Goal: Information Seeking & Learning: Learn about a topic

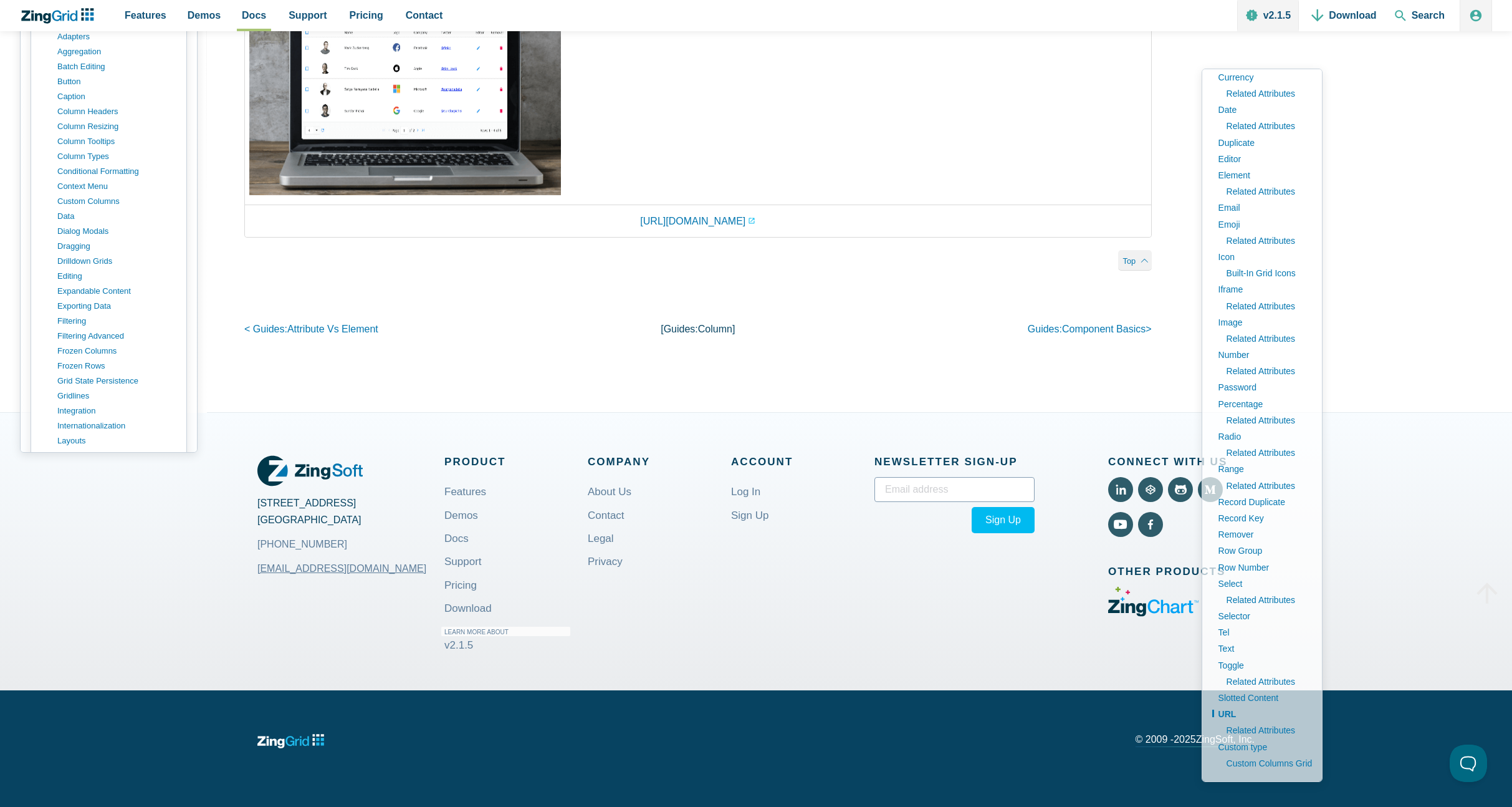
scroll to position [221, 0]
click at [93, 144] on link "custom columns" at bounding box center [118, 137] width 119 height 15
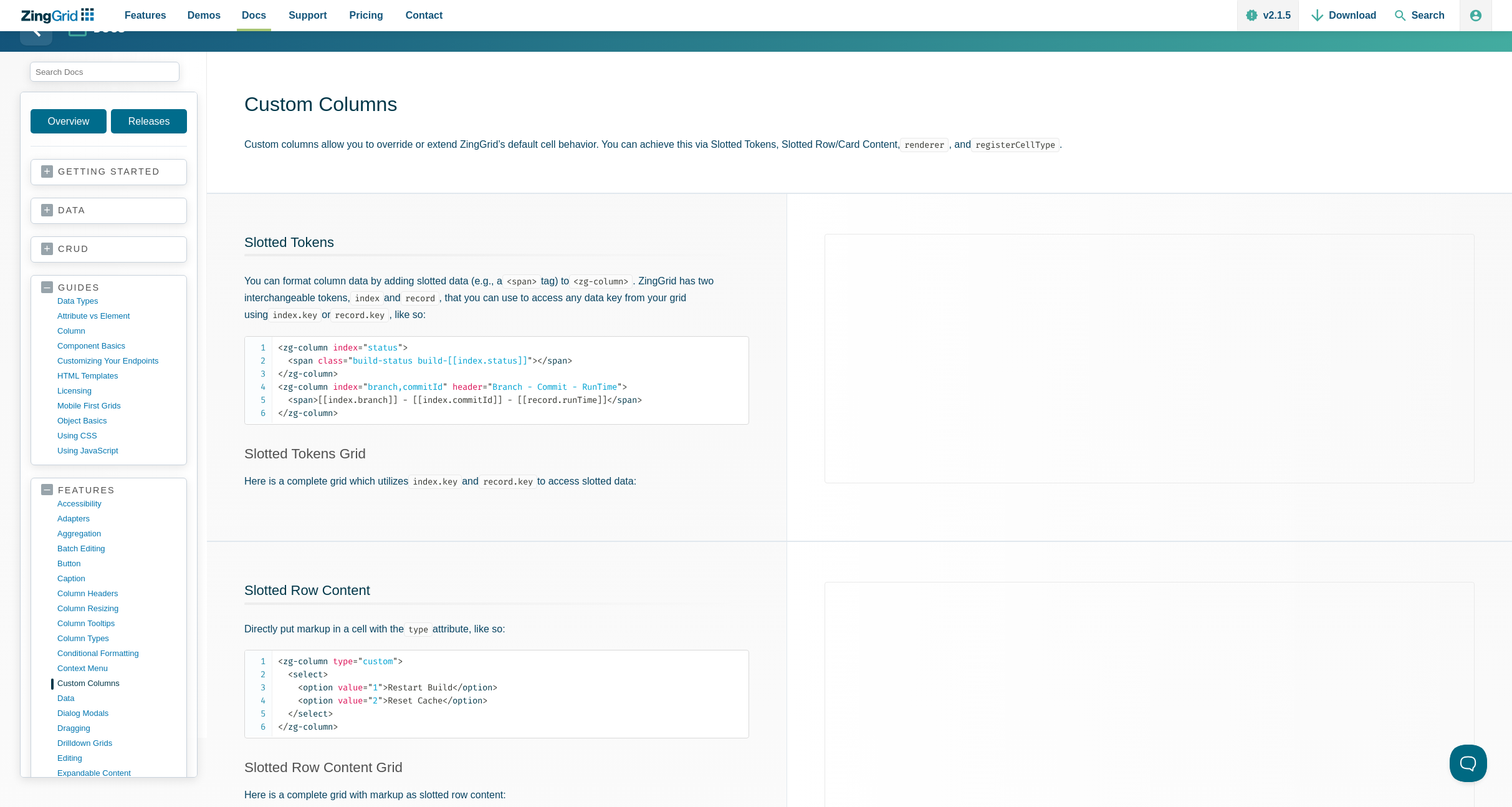
scroll to position [32, 0]
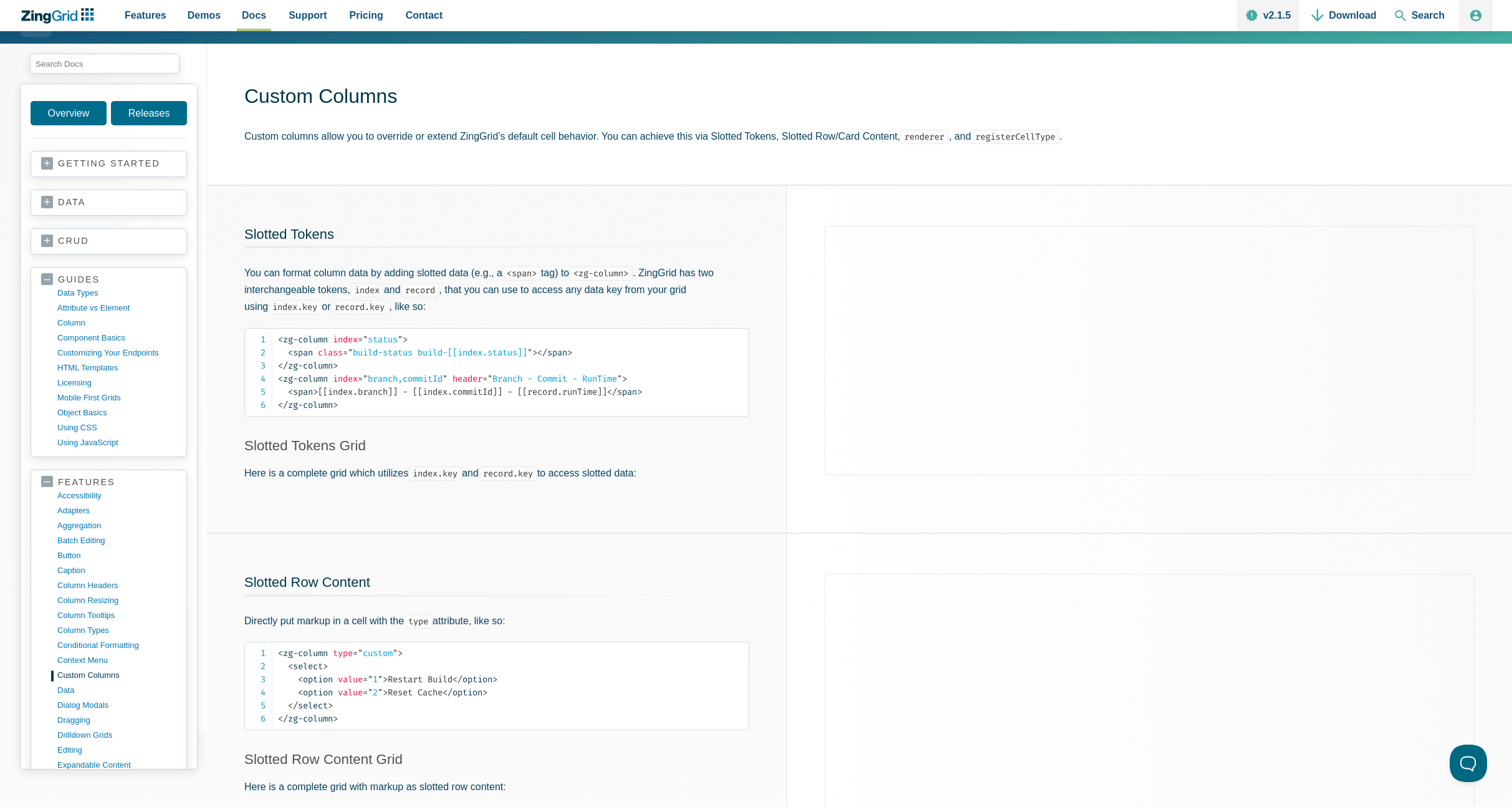
click at [648, 235] on h2 "Slotted Tokens" at bounding box center [496, 238] width 505 height 23
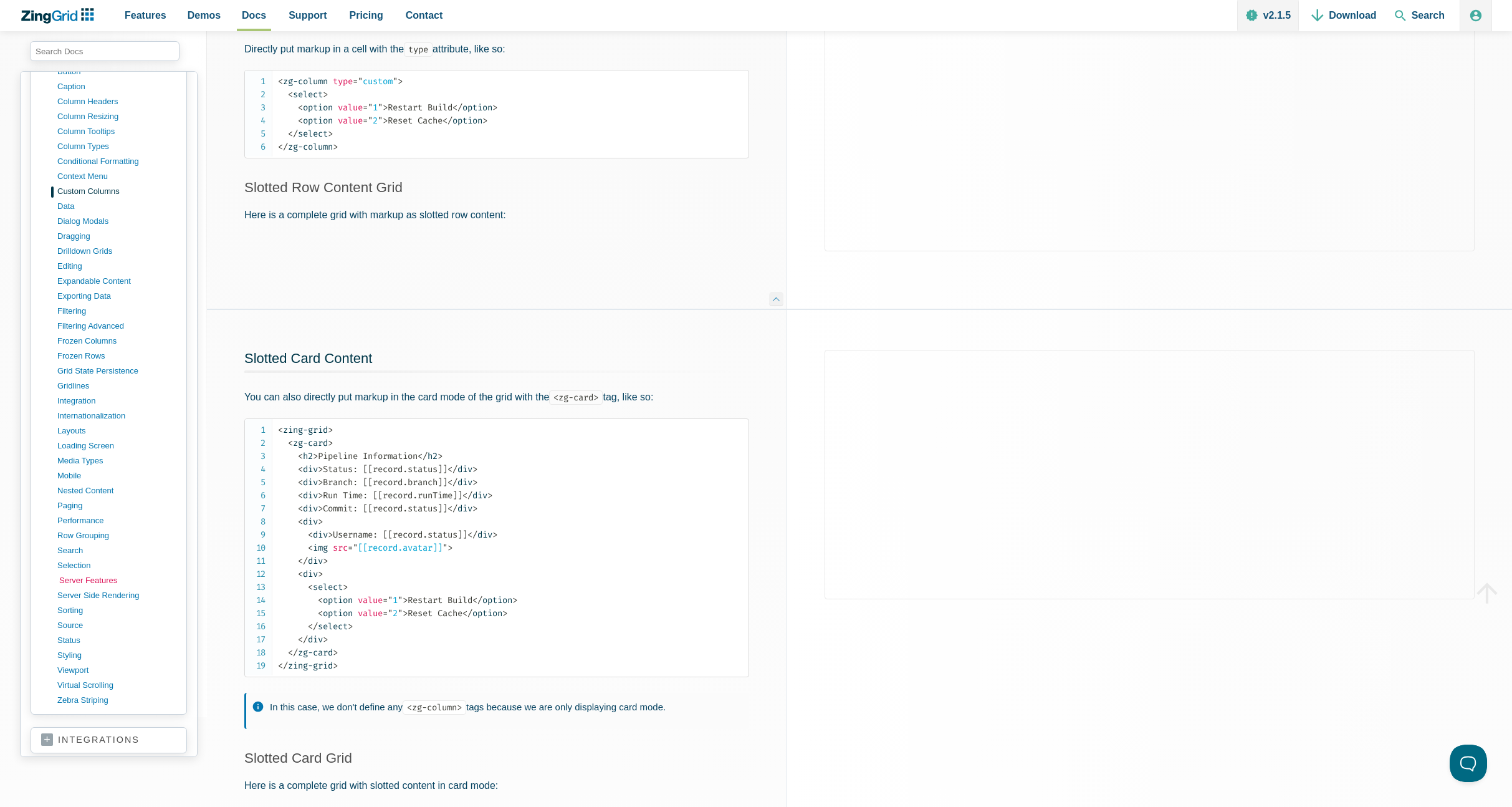
scroll to position [480, 0]
click at [85, 649] on link "styling" at bounding box center [118, 647] width 119 height 15
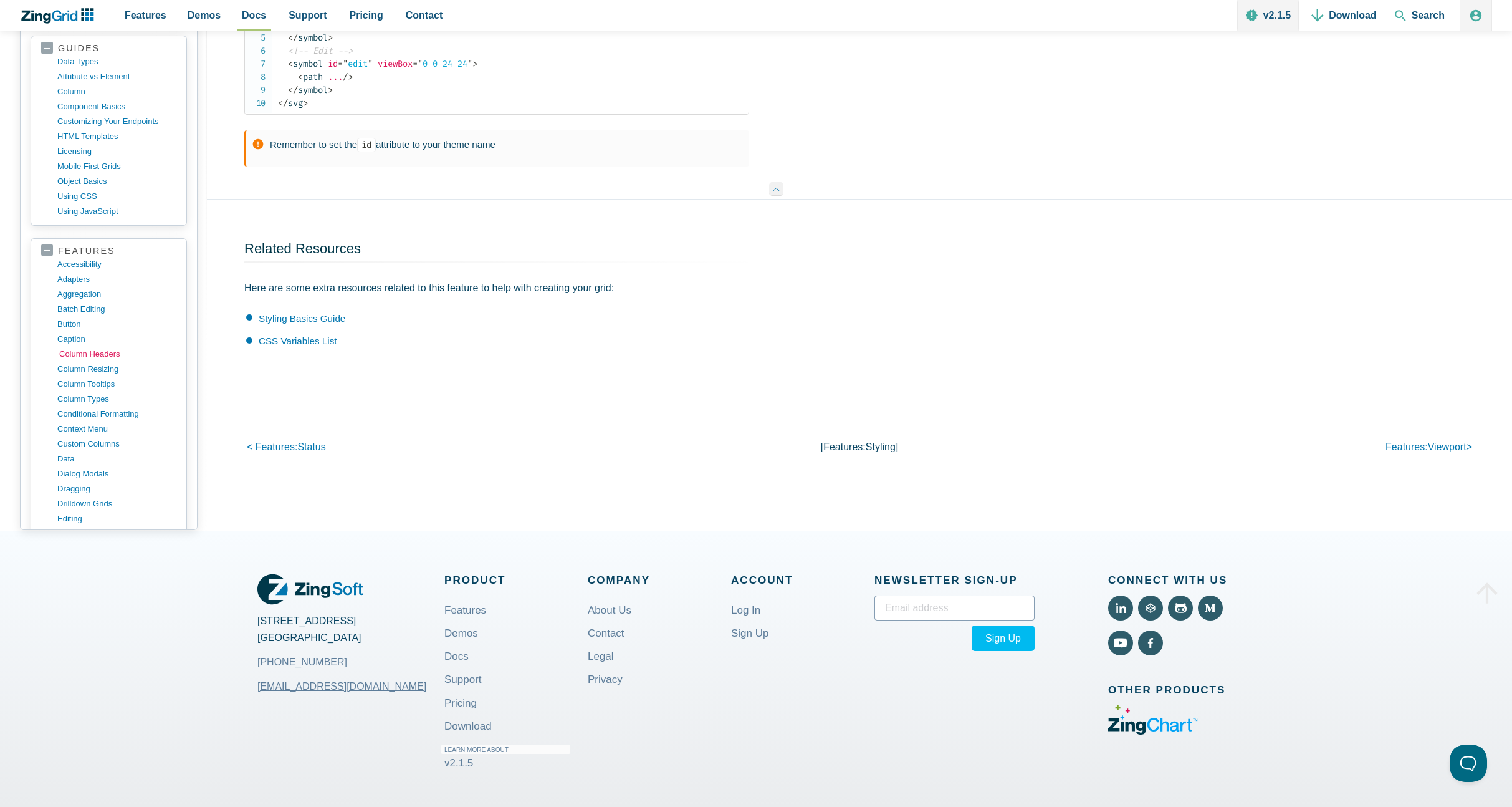
scroll to position [49, 0]
click at [92, 360] on link "column resizing" at bounding box center [118, 353] width 119 height 15
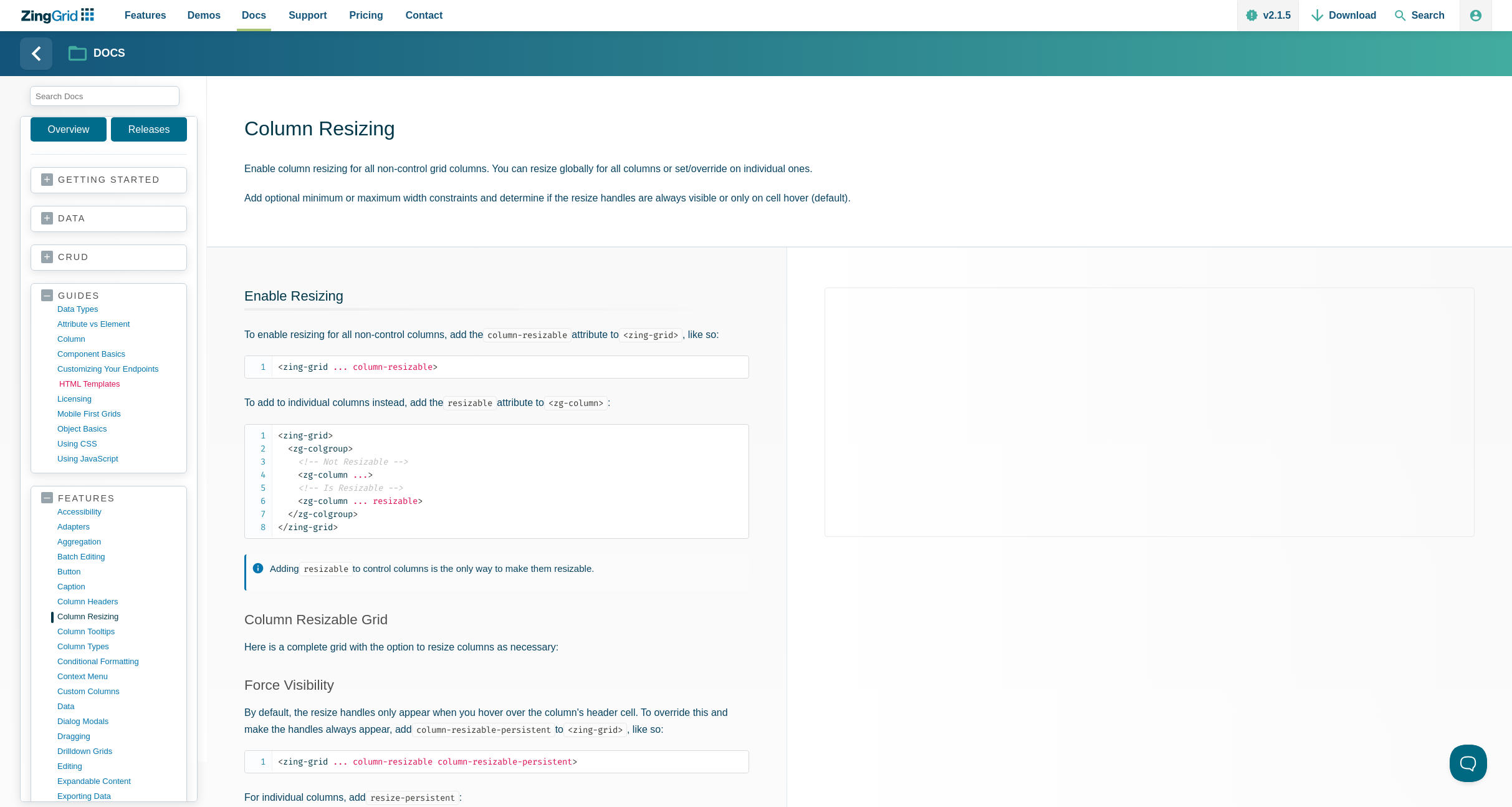
scroll to position [24, 0]
click at [75, 330] on link "column" at bounding box center [118, 331] width 119 height 15
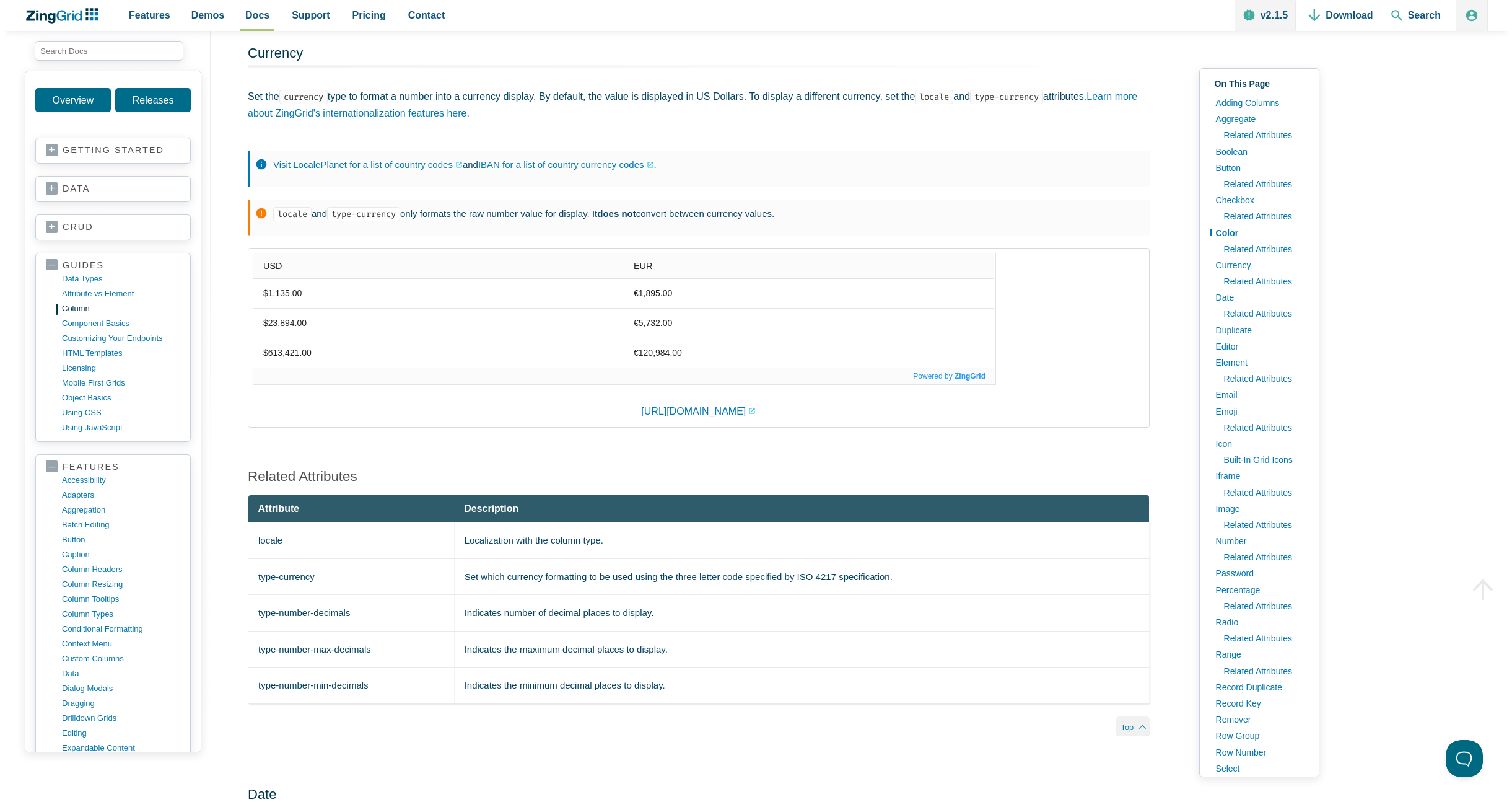
scroll to position [2799, 0]
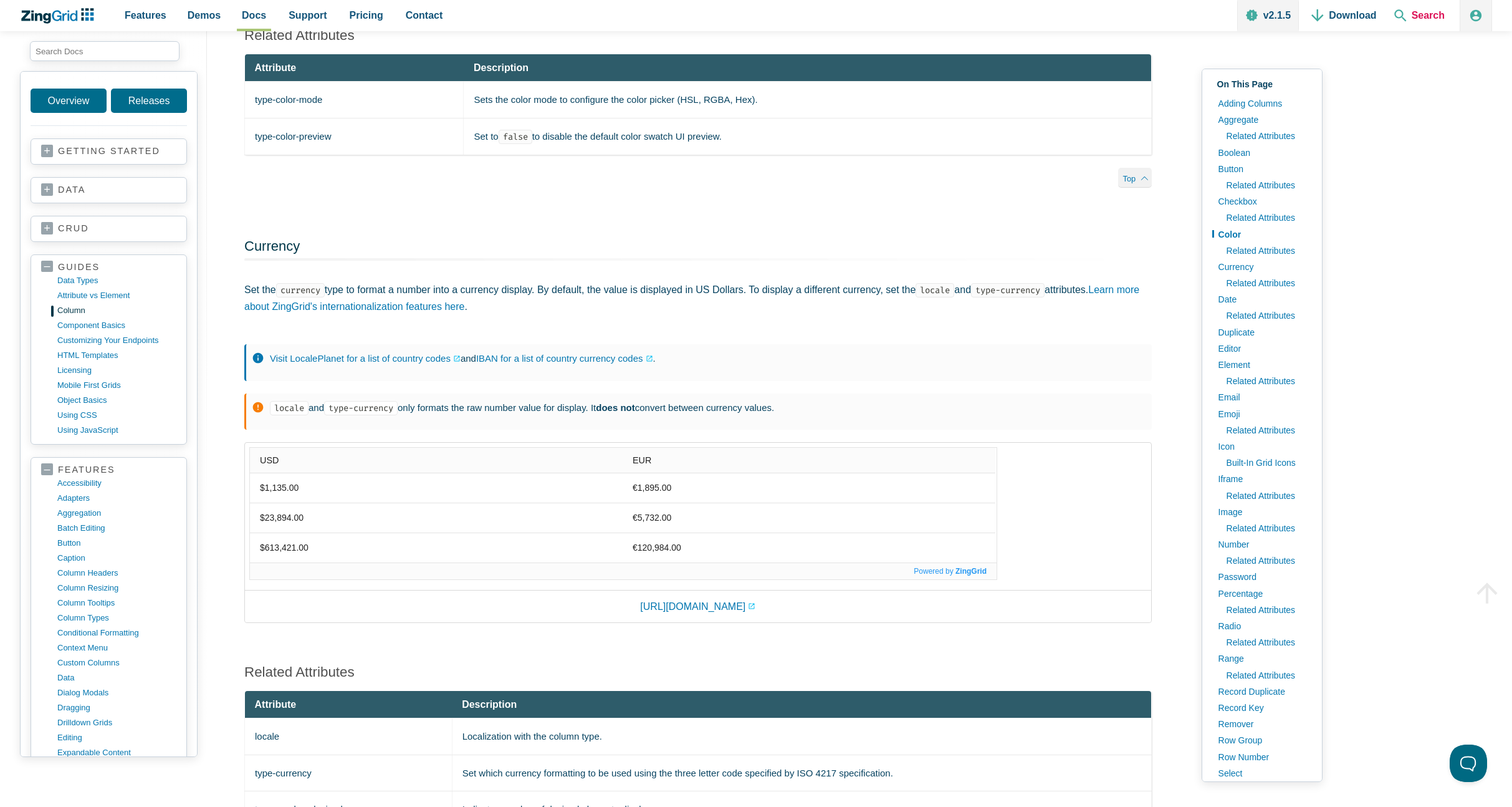
click at [1428, 12] on span "Search" at bounding box center [1419, 15] width 60 height 31
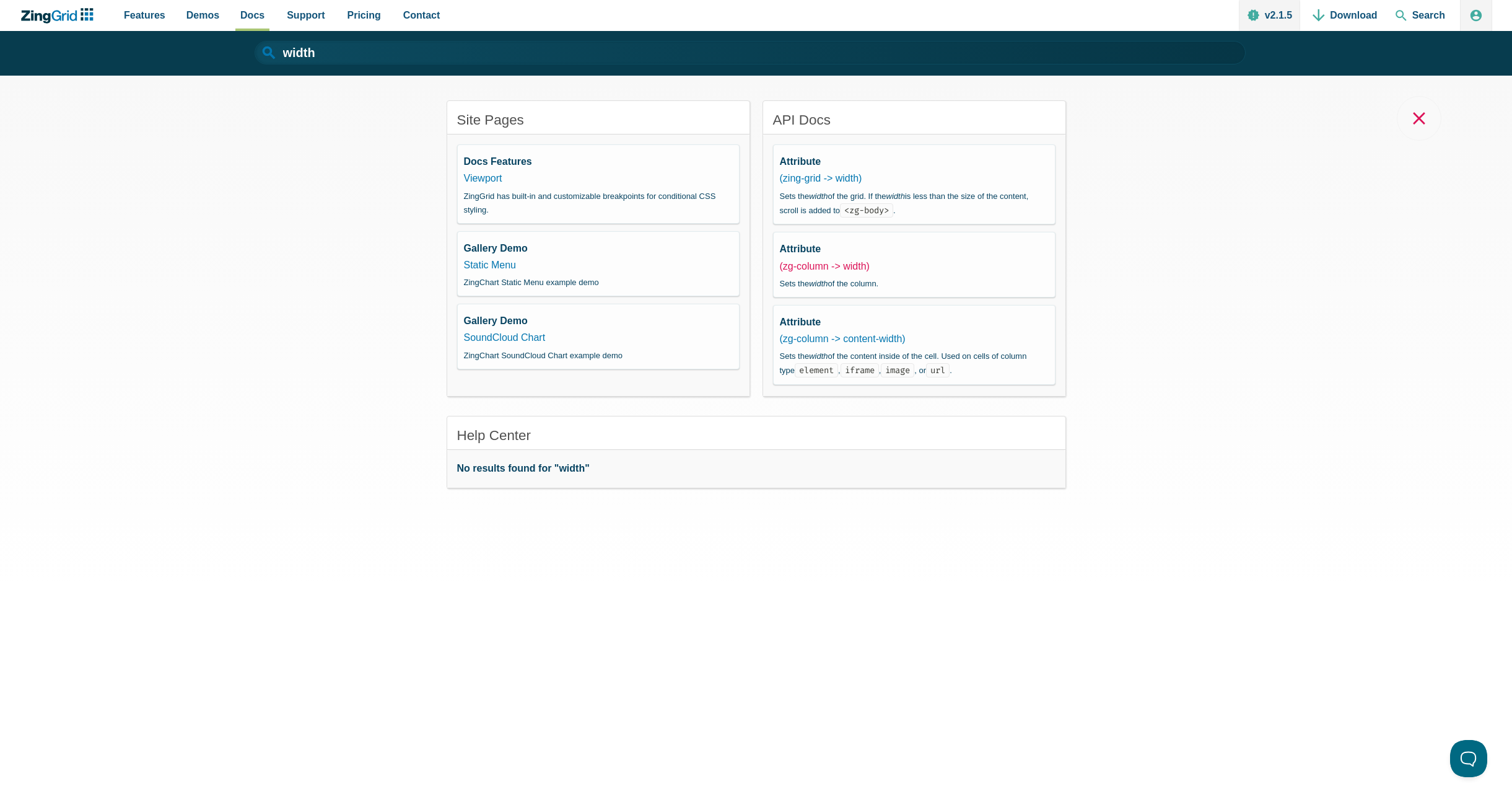
click at [840, 267] on link "(zg-column -> width)" at bounding box center [825, 266] width 90 height 11
type input "width"
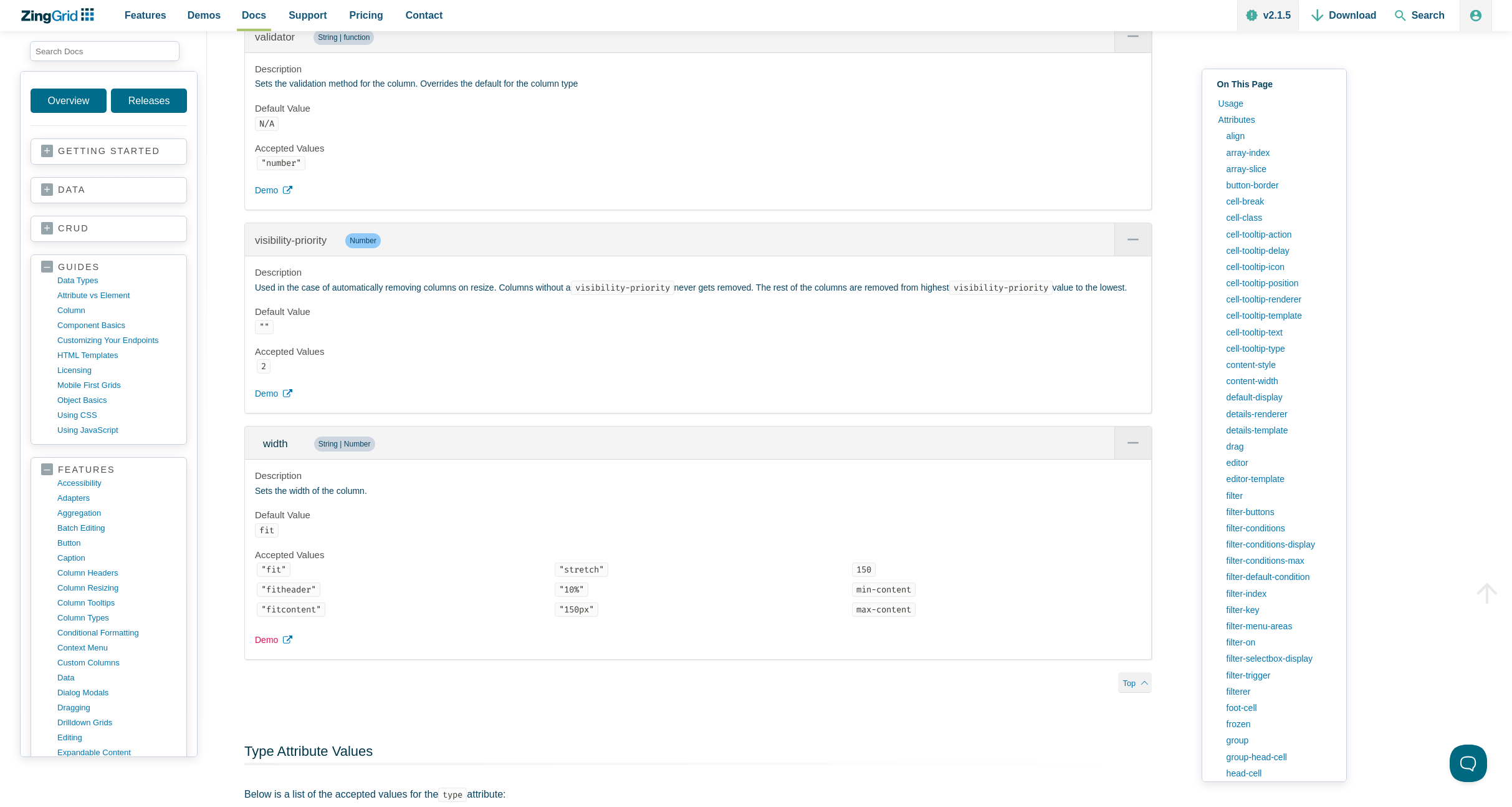
scroll to position [27408, 0]
